Goal: Task Accomplishment & Management: Manage account settings

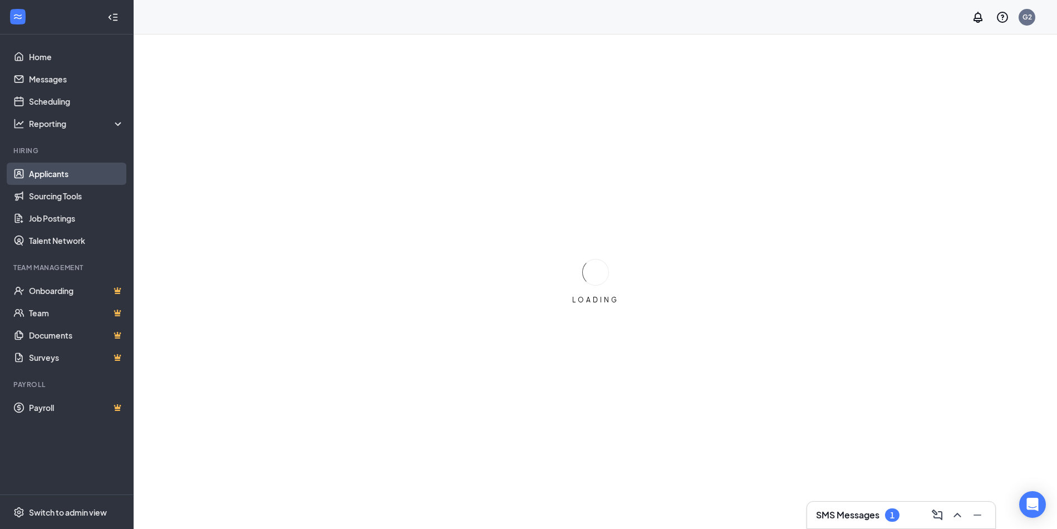
click at [62, 177] on link "Applicants" at bounding box center [76, 174] width 95 height 22
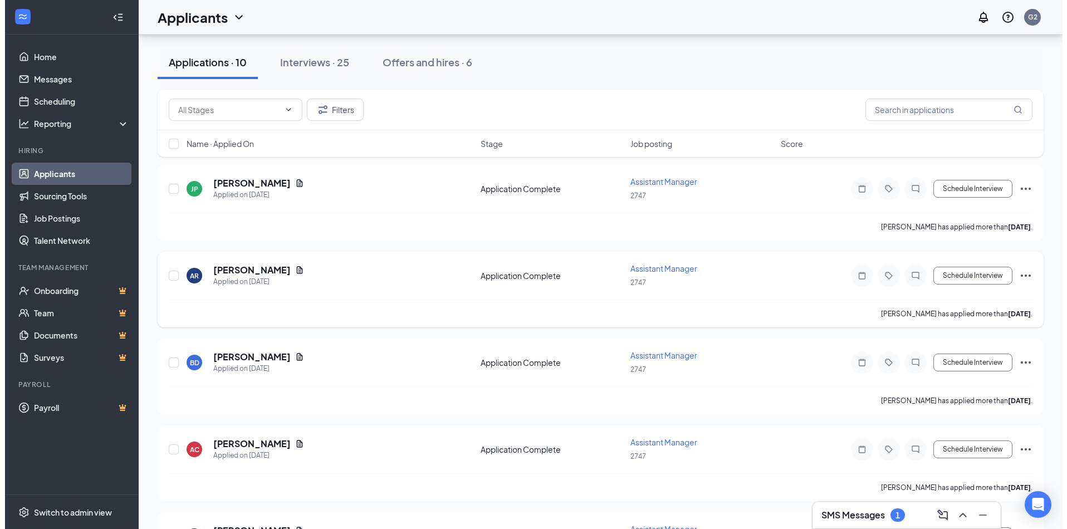
scroll to position [111, 0]
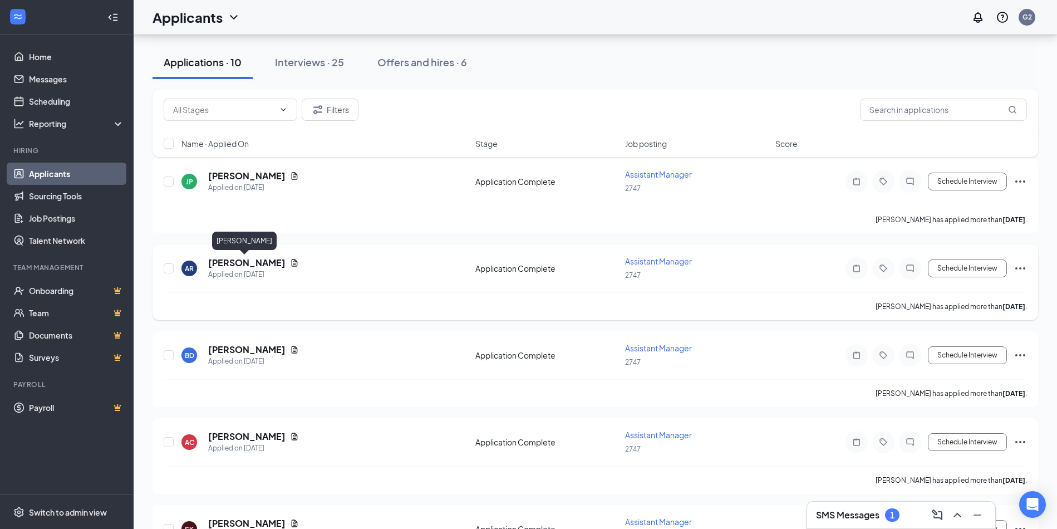
click at [242, 263] on h5 "[PERSON_NAME]" at bounding box center [246, 263] width 77 height 12
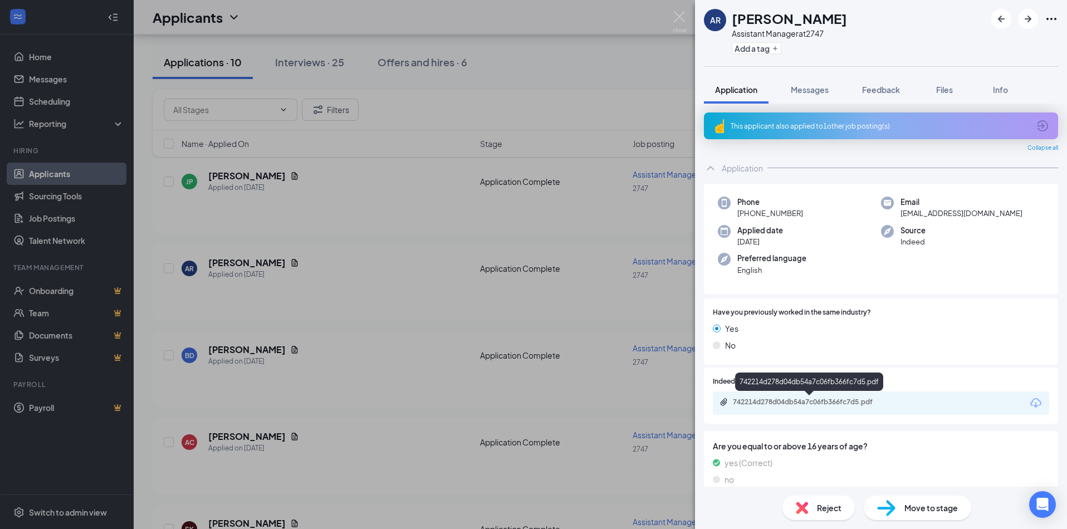
click at [786, 405] on div "742214d278d04db54a7c06fb366fc7d5.pdf" at bounding box center [811, 402] width 156 height 9
click at [927, 130] on div "This applicant also applied to 1 other job posting(s)" at bounding box center [880, 125] width 298 height 9
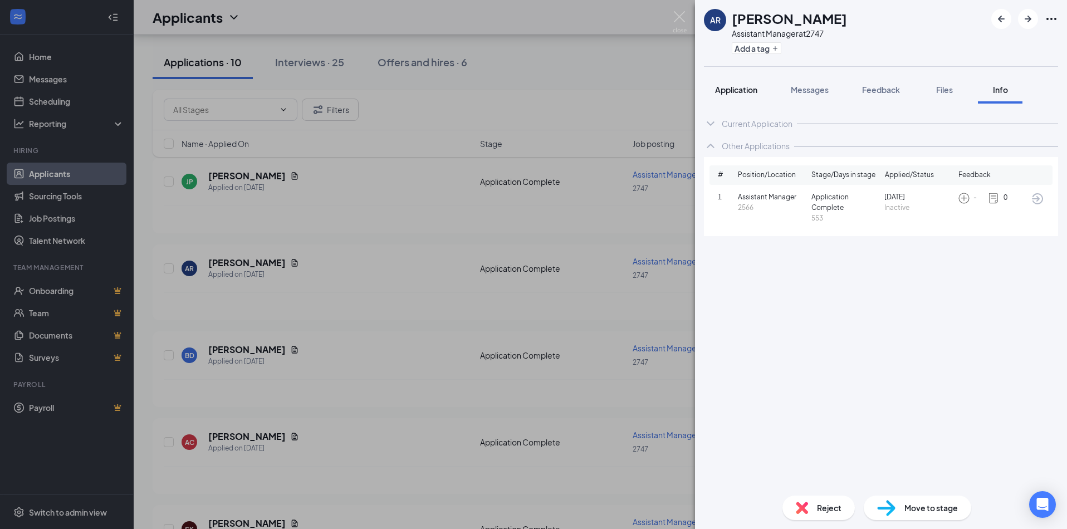
click at [747, 88] on span "Application" at bounding box center [736, 90] width 42 height 10
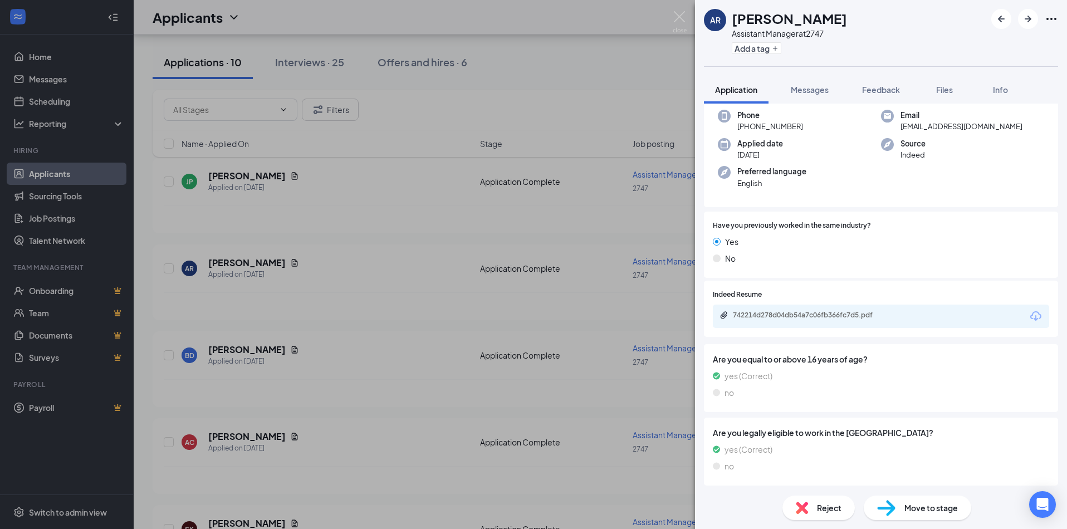
scroll to position [89, 0]
click at [914, 505] on span "Move to stage" at bounding box center [930, 508] width 53 height 12
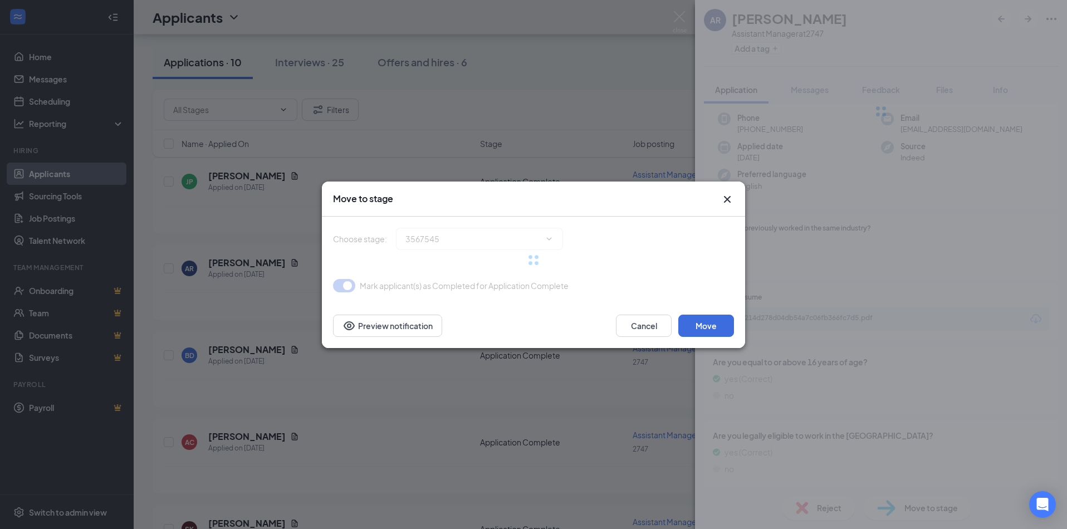
type input "Onsite Interview (next stage)"
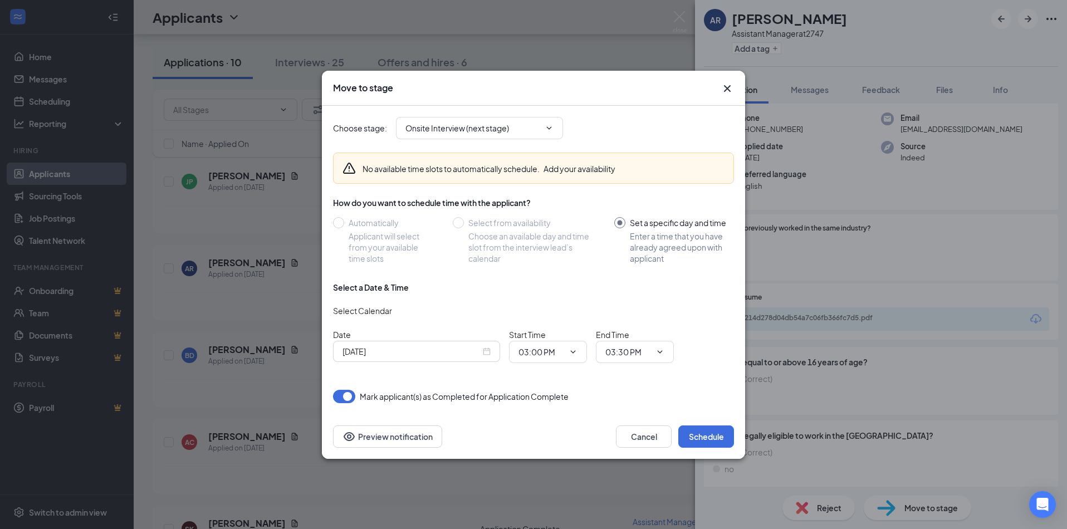
click at [481, 351] on div "[DATE]" at bounding box center [416, 351] width 148 height 12
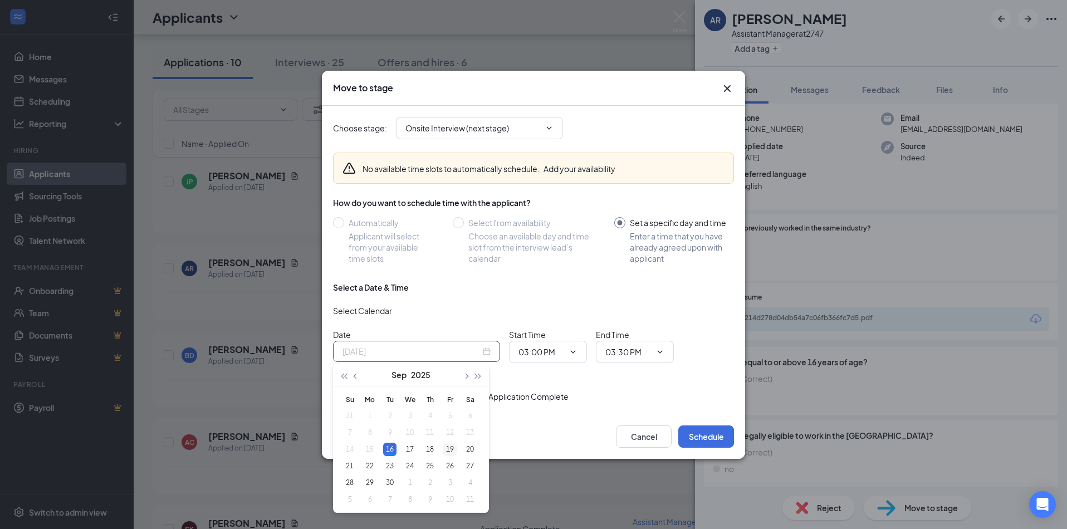
type input "[DATE]"
click at [448, 448] on div "19" at bounding box center [449, 449] width 13 height 13
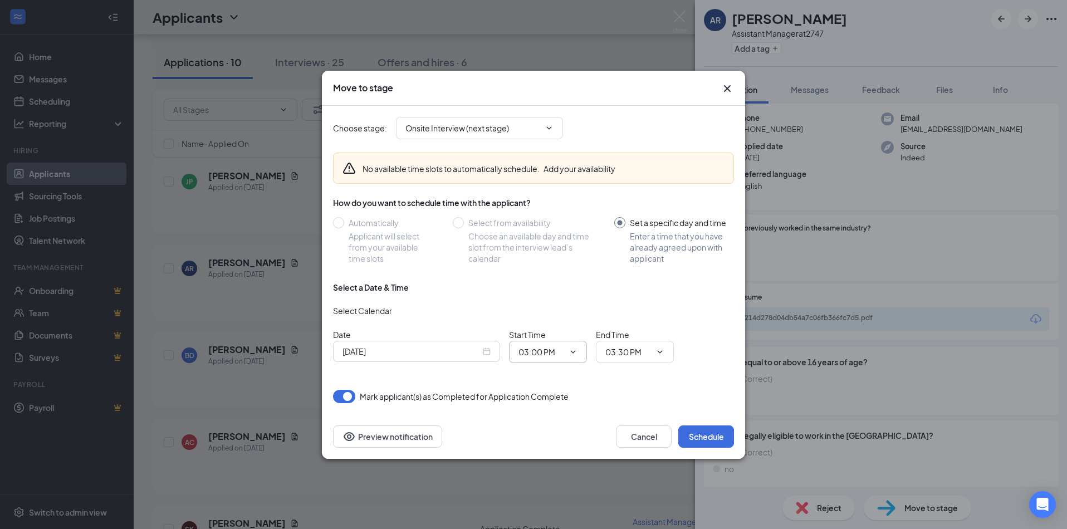
click at [581, 357] on span "03:00 PM" at bounding box center [548, 352] width 78 height 22
click at [574, 350] on icon "ChevronDown" at bounding box center [573, 351] width 9 height 9
click at [581, 355] on span "03:00 PM" at bounding box center [548, 352] width 78 height 22
click at [579, 350] on span "03:00 PM" at bounding box center [548, 352] width 78 height 22
click at [567, 352] on span at bounding box center [571, 351] width 11 height 9
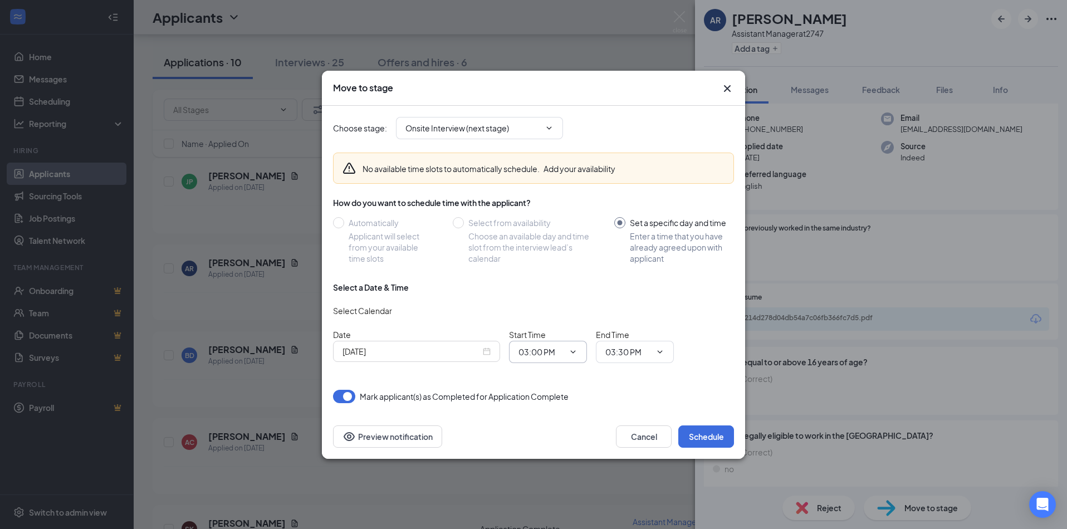
drag, startPoint x: 571, startPoint y: 350, endPoint x: 538, endPoint y: 347, distance: 33.0
click at [556, 350] on span "03:00 PM" at bounding box center [548, 352] width 78 height 22
click at [533, 346] on input "03:00 PM" at bounding box center [541, 352] width 46 height 12
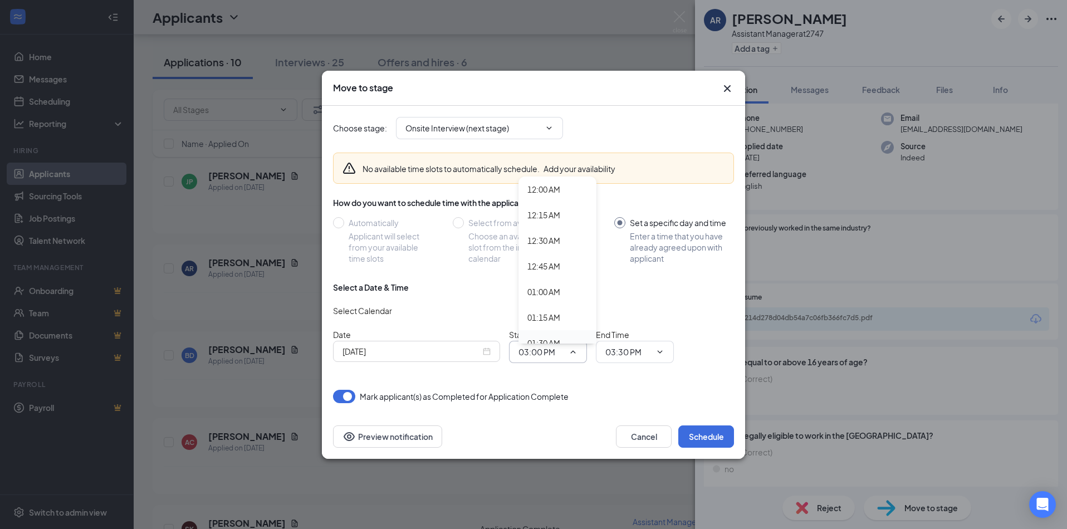
click at [586, 334] on div "01:30 AM" at bounding box center [557, 343] width 78 height 26
click at [557, 354] on input "01:30 AM" at bounding box center [541, 352] width 46 height 12
click at [550, 258] on div "08:30 AM" at bounding box center [543, 258] width 33 height 12
type input "08:30 AM"
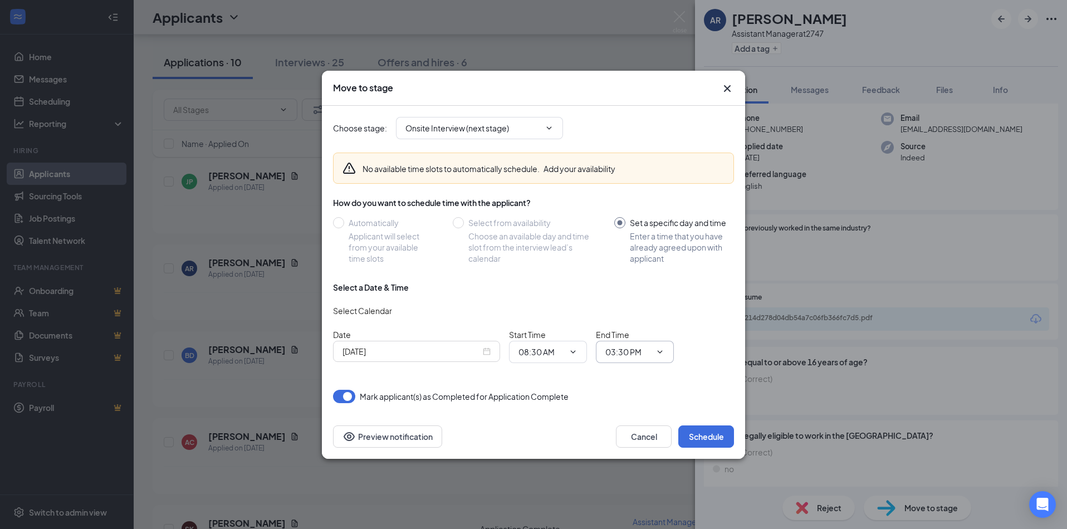
click at [667, 357] on span "03:30 PM" at bounding box center [635, 352] width 78 height 22
click at [661, 352] on icon "ChevronDown" at bounding box center [659, 351] width 9 height 9
click at [660, 351] on icon "ChevronDown" at bounding box center [659, 351] width 9 height 9
click at [657, 351] on icon "ChevronDown" at bounding box center [659, 351] width 9 height 9
click at [621, 348] on input "03:30 PM" at bounding box center [628, 352] width 46 height 12
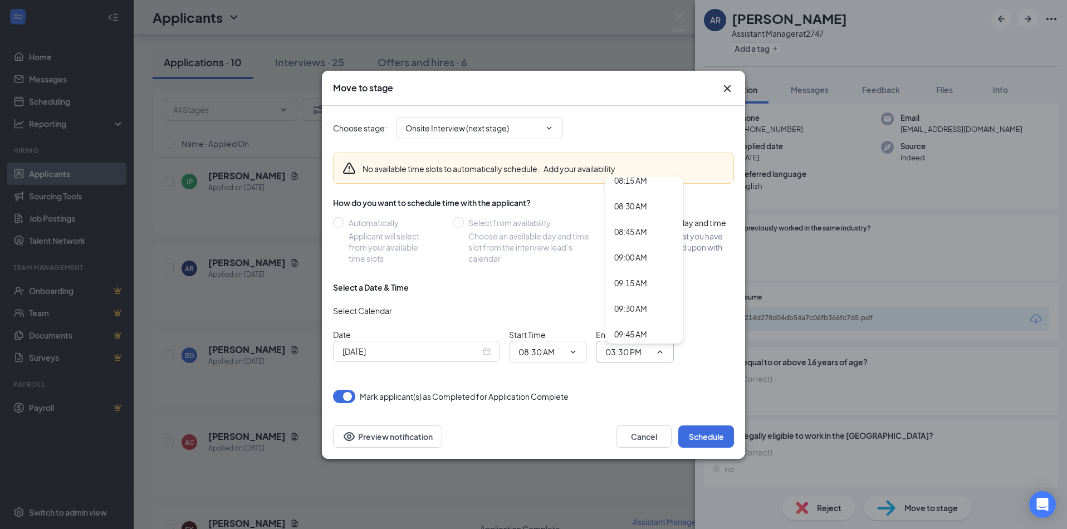
scroll to position [869, 0]
click at [618, 245] on div "09:00 AM" at bounding box center [630, 243] width 33 height 12
type input "09:00 AM"
click at [699, 433] on button "Schedule" at bounding box center [706, 436] width 56 height 22
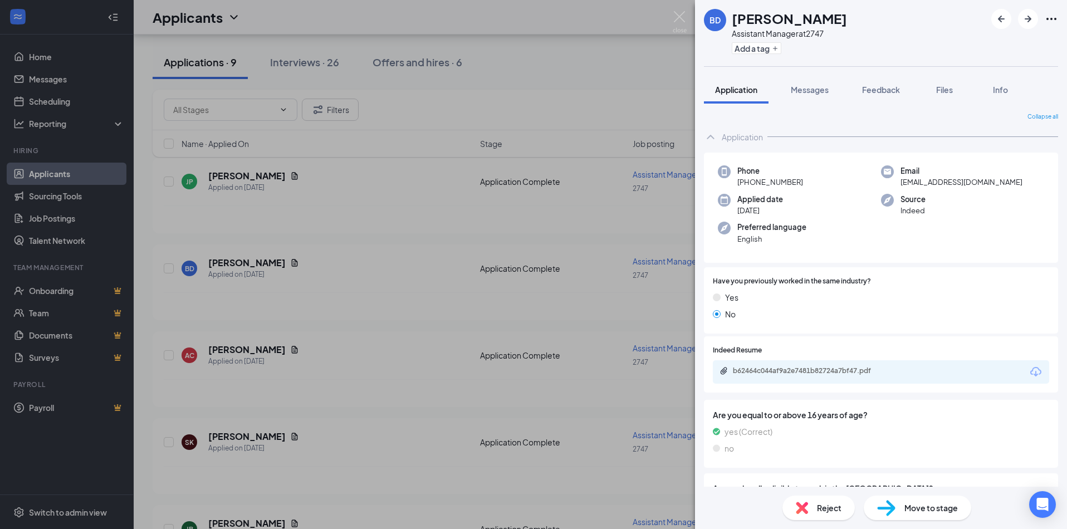
click at [344, 204] on div "BD [PERSON_NAME] Assistant Manager at 2747 Add a tag Application Messages Feedb…" at bounding box center [533, 264] width 1067 height 529
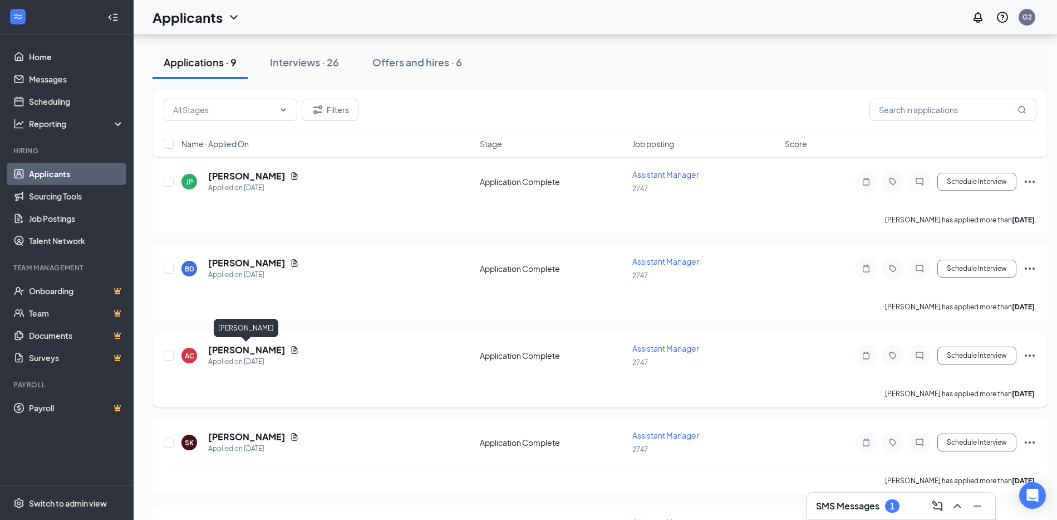
click at [234, 348] on h5 "[PERSON_NAME]" at bounding box center [246, 350] width 77 height 12
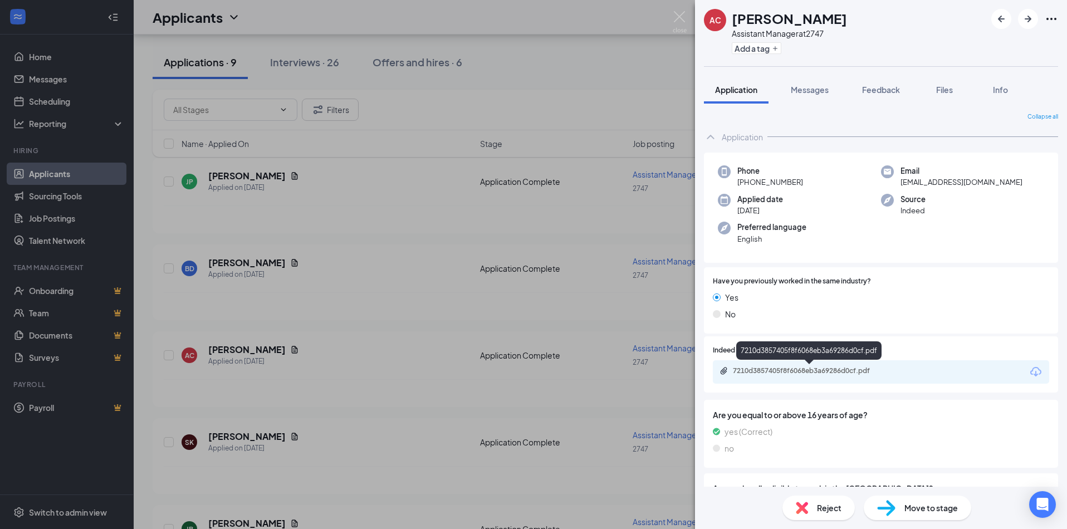
click at [782, 377] on div "7210d3857405f8f6068eb3a69286d0cf.pdf" at bounding box center [809, 371] width 180 height 11
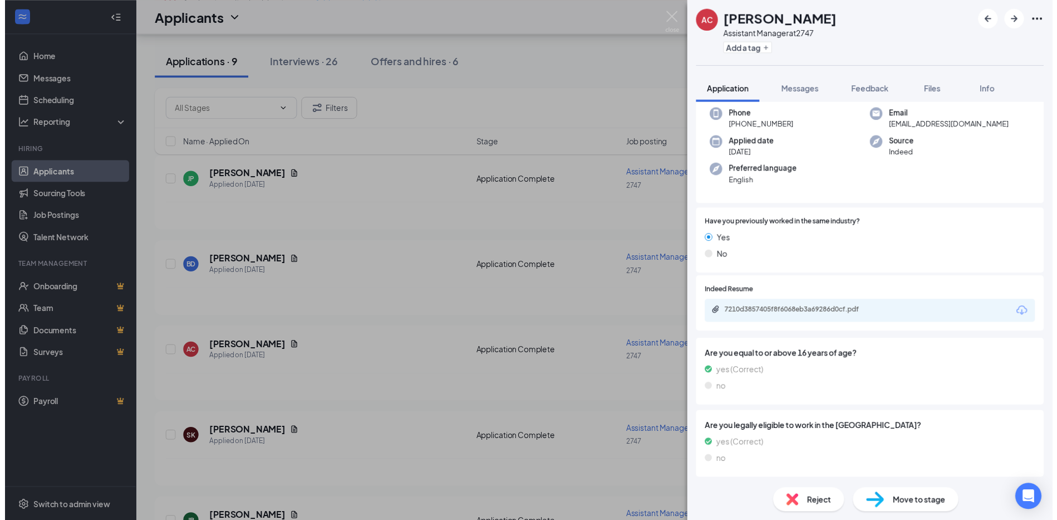
scroll to position [57, 0]
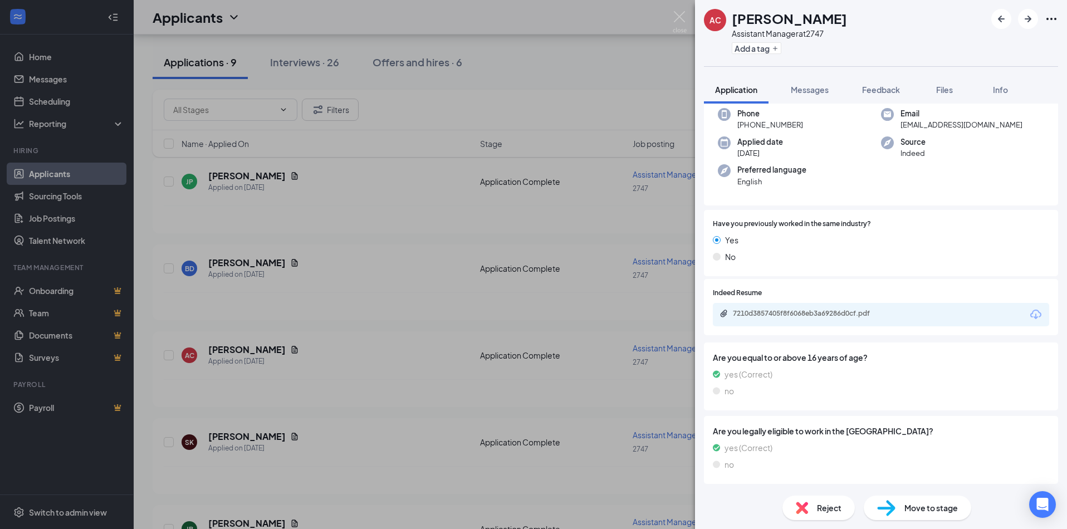
click at [382, 317] on div "AC [PERSON_NAME] Assistant Manager at 2747 Add a tag Application Messages Feedb…" at bounding box center [533, 264] width 1067 height 529
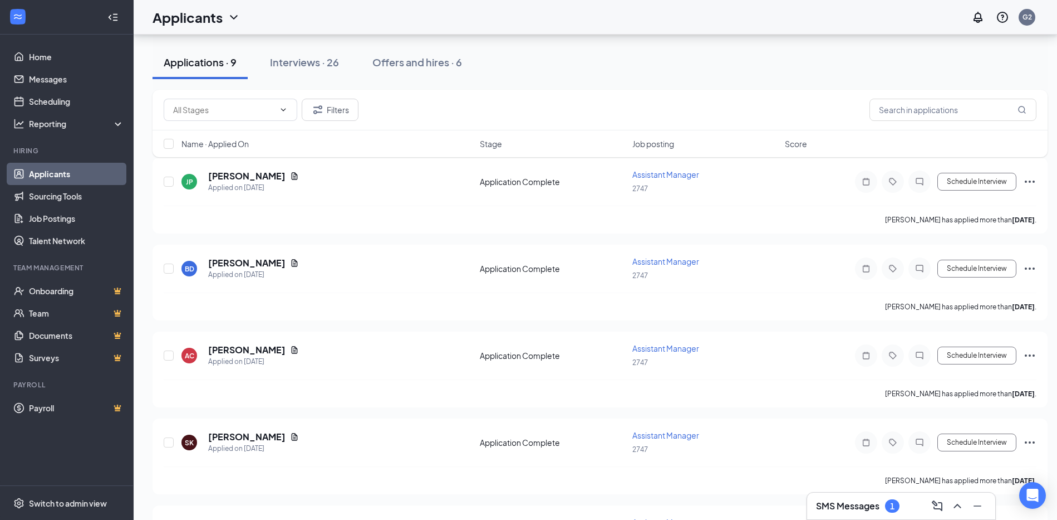
click at [852, 507] on h3 "SMS Messages" at bounding box center [847, 505] width 63 height 12
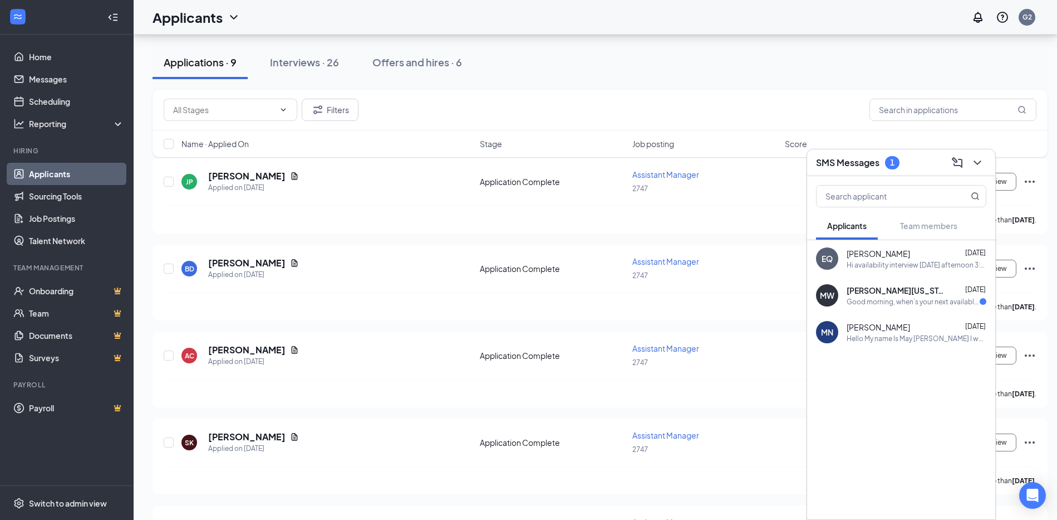
click at [847, 297] on div "Good morning, when’s your next available time for an interview?" at bounding box center [913, 301] width 133 height 9
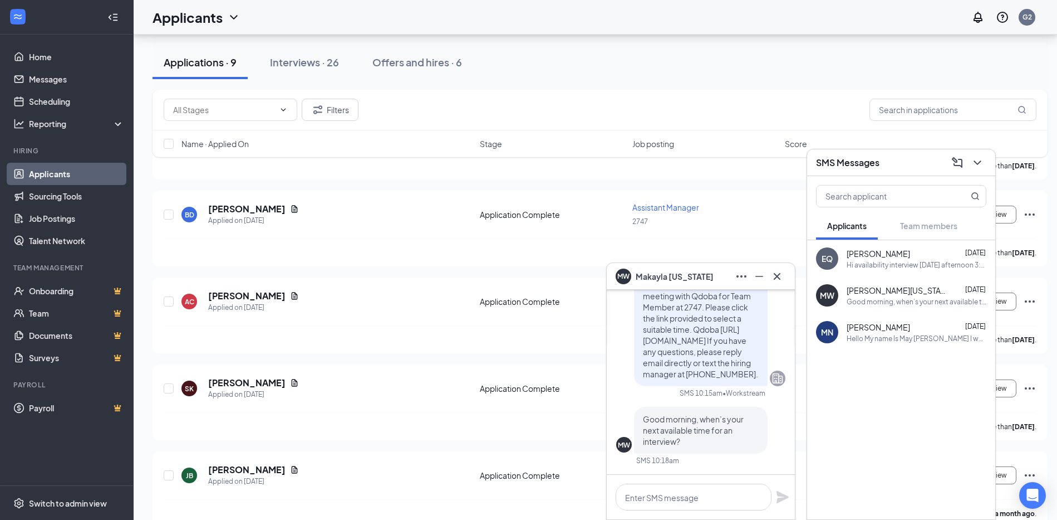
scroll to position [278, 0]
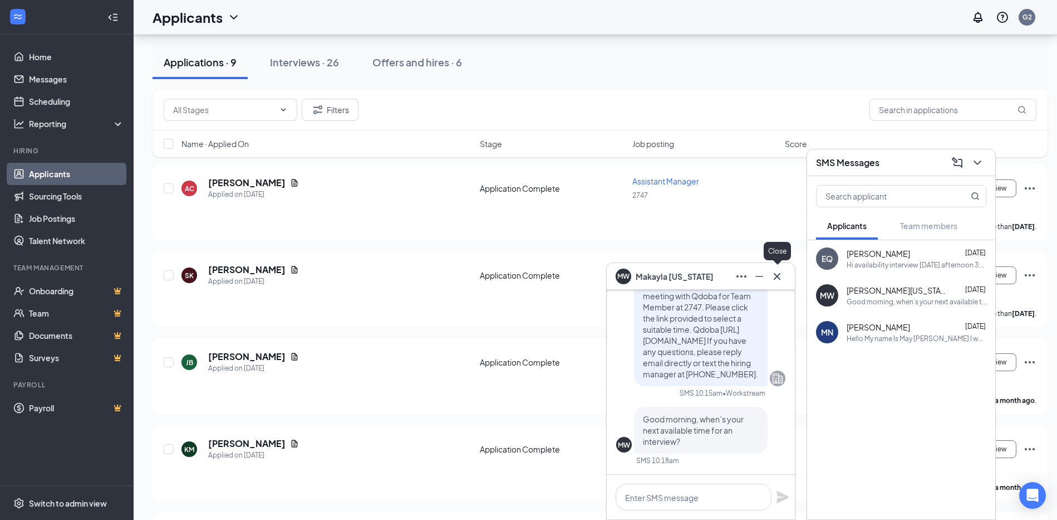
click at [781, 276] on icon "Cross" at bounding box center [777, 275] width 13 height 13
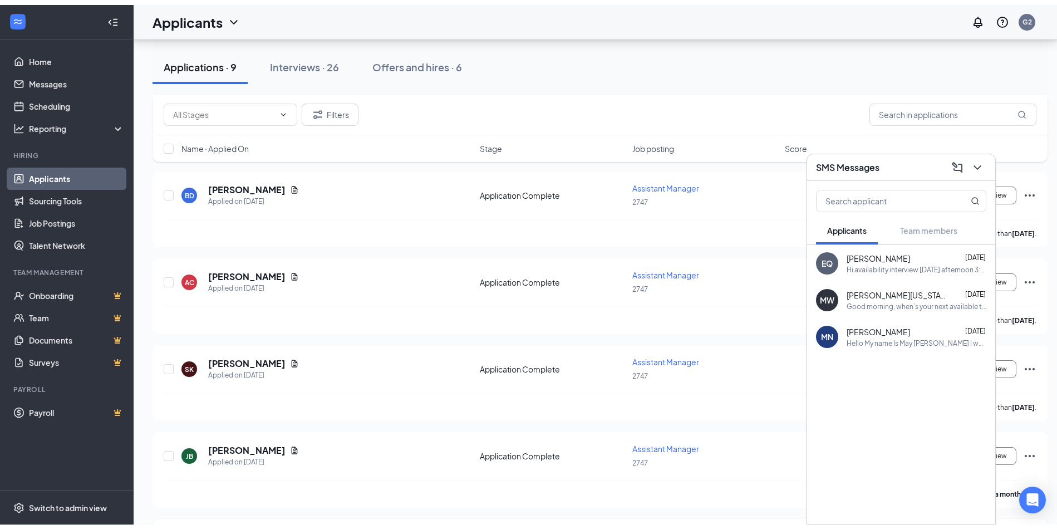
scroll to position [0, 0]
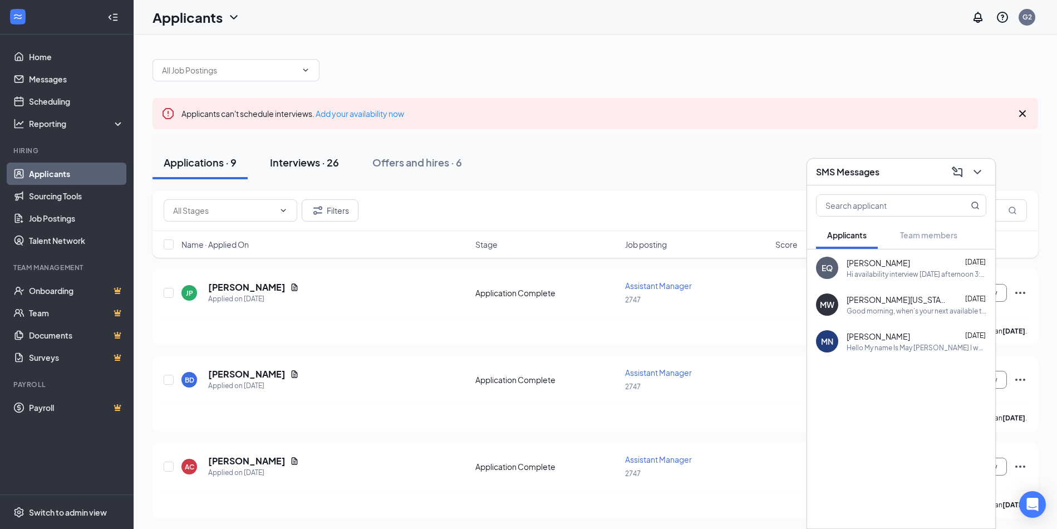
click at [306, 160] on div "Interviews · 26" at bounding box center [304, 162] width 69 height 14
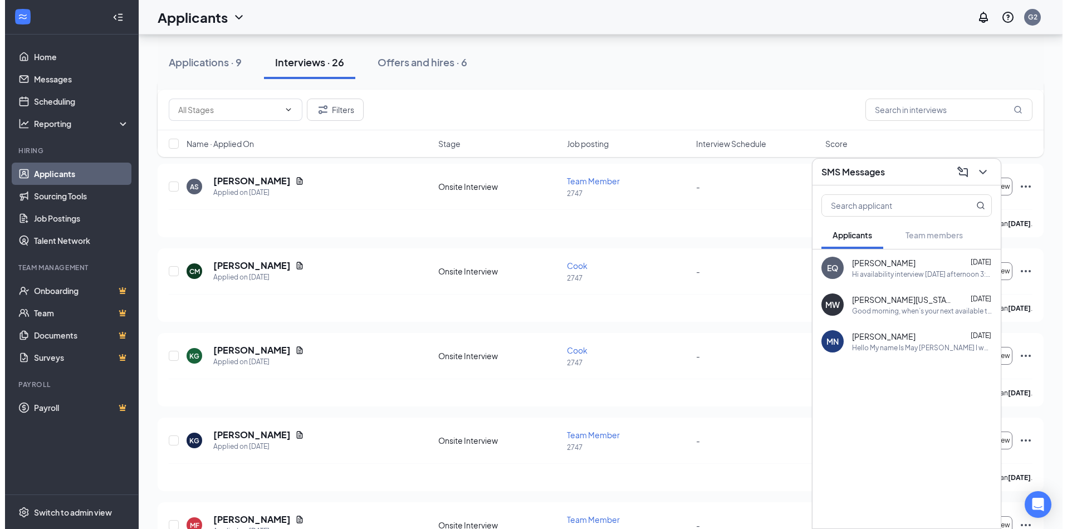
scroll to position [445, 0]
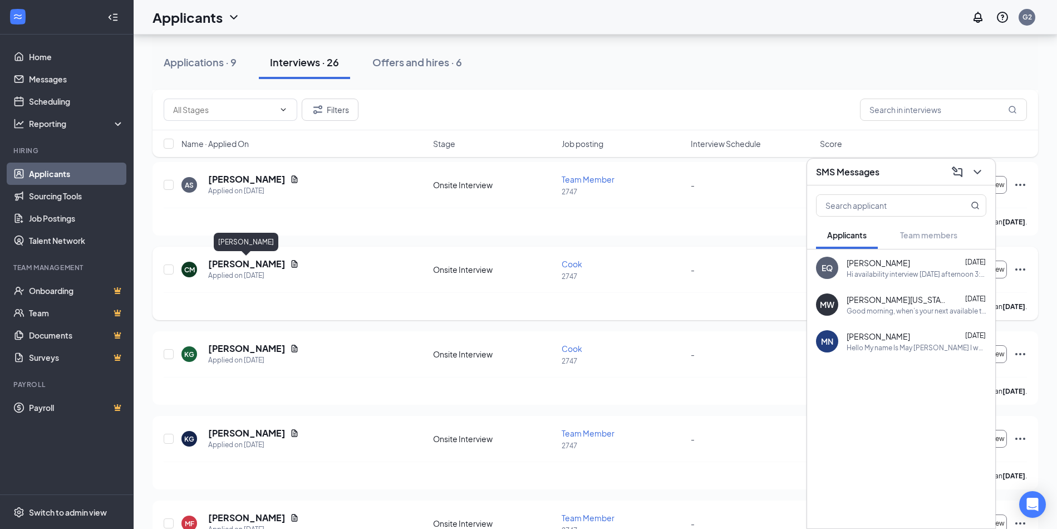
click at [274, 266] on h5 "[PERSON_NAME]" at bounding box center [246, 264] width 77 height 12
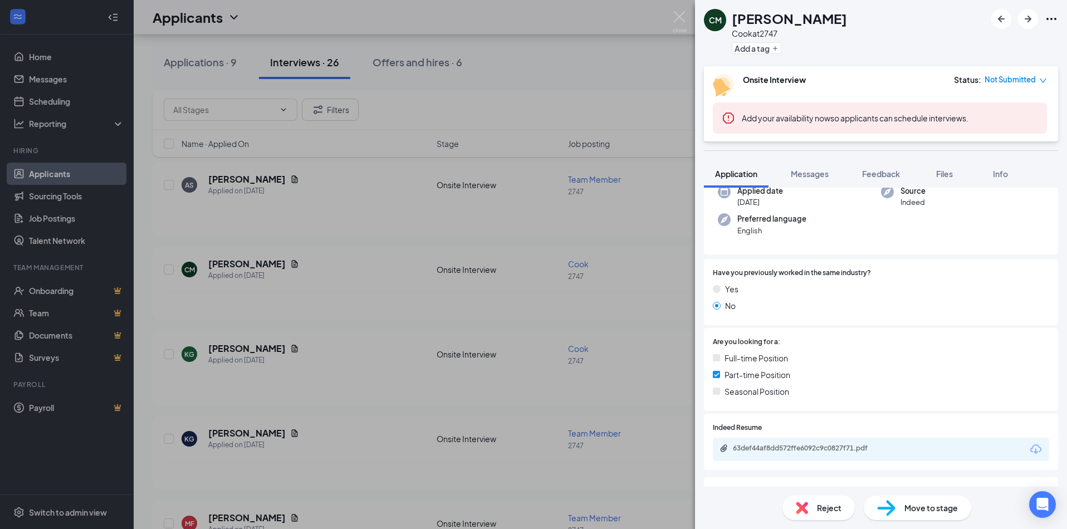
scroll to position [111, 0]
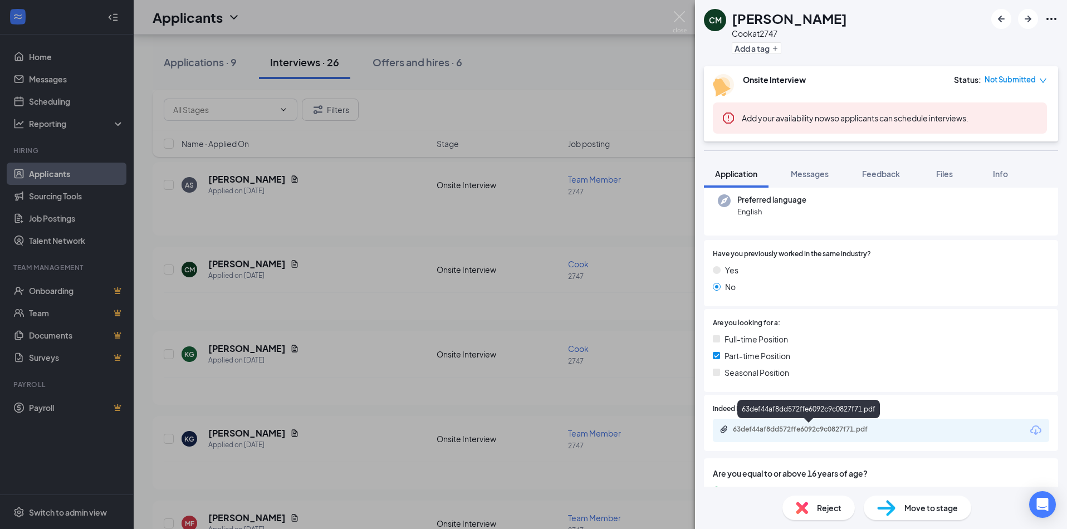
click at [806, 429] on div "63def44af8dd572ffe6092c9c0827f71.pdf" at bounding box center [811, 429] width 156 height 9
click at [371, 174] on div "CM [PERSON_NAME] at 2747 Add a tag Onsite Interview Status : Not Submitted Add …" at bounding box center [533, 264] width 1067 height 529
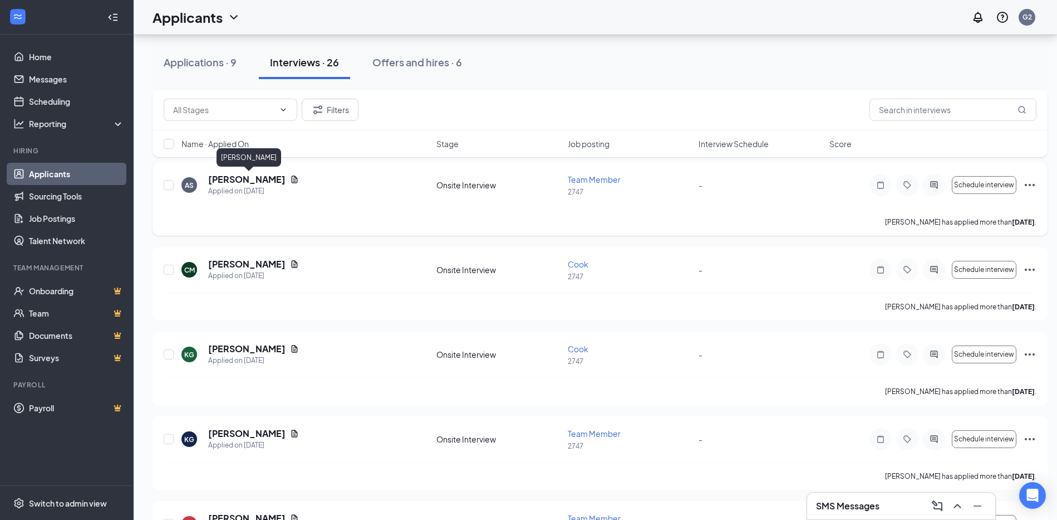
click at [263, 180] on h5 "[PERSON_NAME]" at bounding box center [246, 179] width 77 height 12
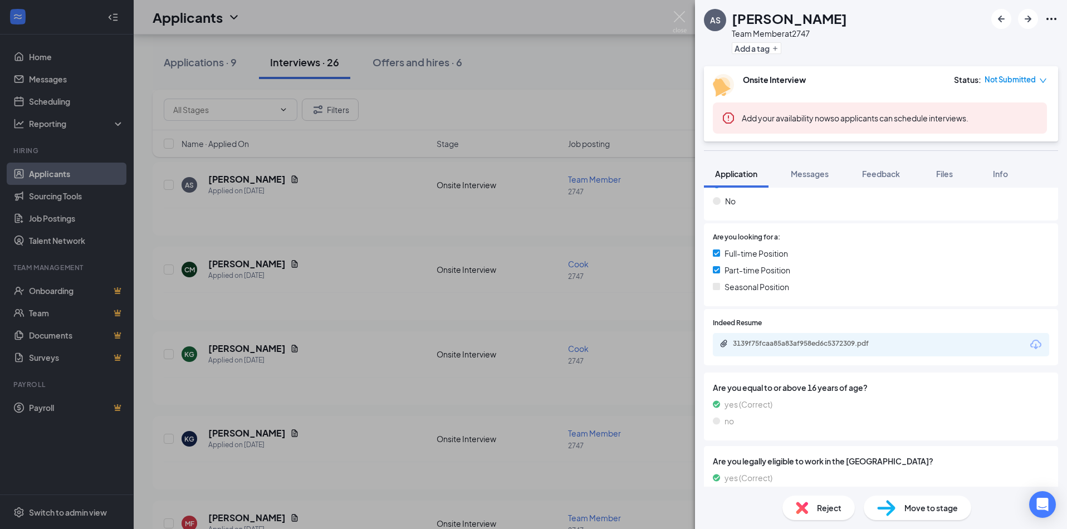
scroll to position [222, 0]
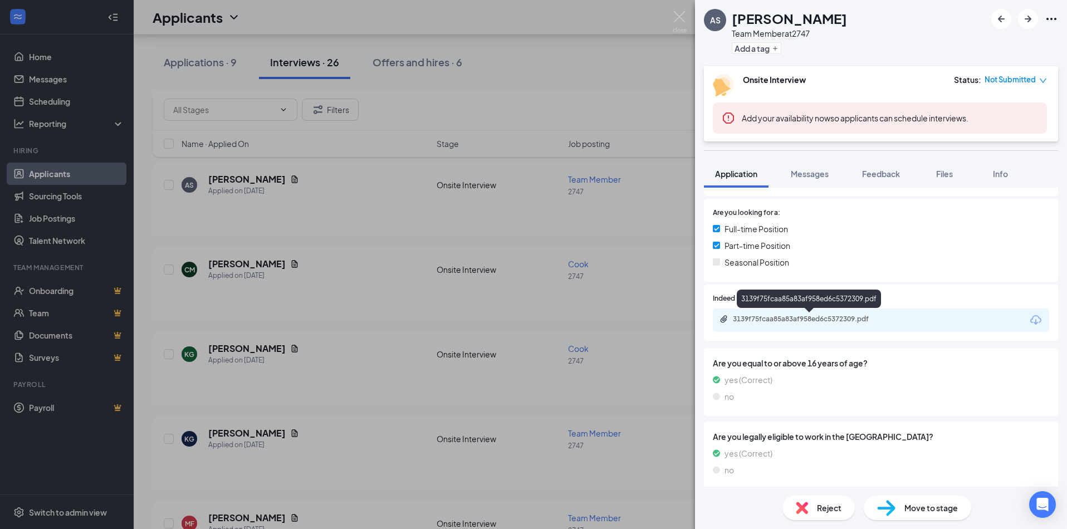
click at [778, 314] on div "3139f75fcaa85a83af958ed6c5372309.pdf" at bounding box center [881, 319] width 336 height 23
click at [779, 319] on div "3139f75fcaa85a83af958ed6c5372309.pdf" at bounding box center [811, 319] width 156 height 9
